Goal: Information Seeking & Learning: Learn about a topic

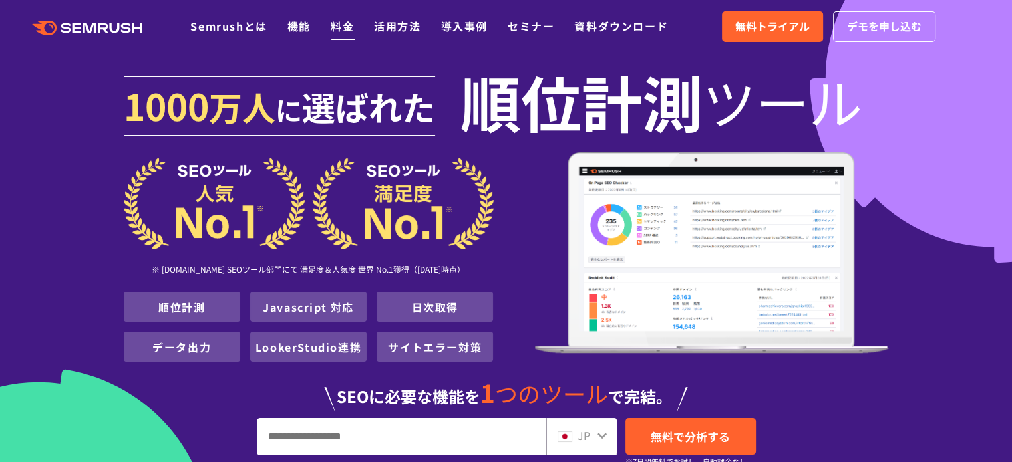
click at [341, 29] on link "料金" at bounding box center [342, 26] width 23 height 16
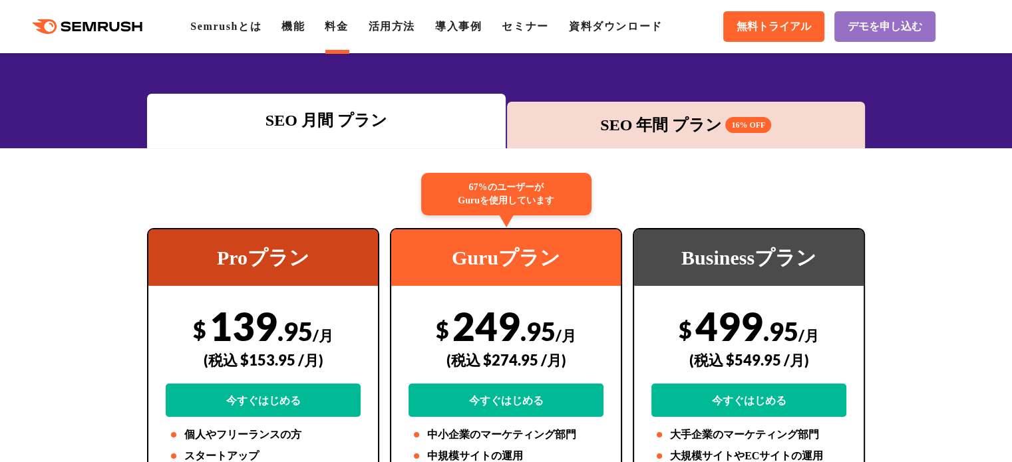
scroll to position [177, 0]
